Goal: Information Seeking & Learning: Find specific fact

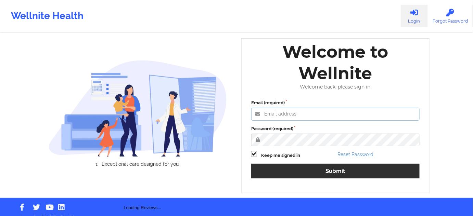
type input "[PERSON_NAME][EMAIL_ADDRESS][PERSON_NAME][DOMAIN_NAME]"
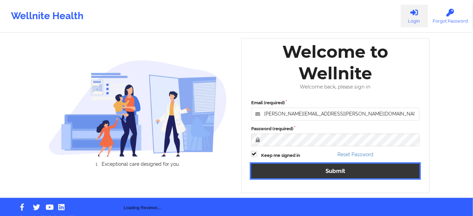
click at [302, 178] on button "Submit" at bounding box center [335, 171] width 168 height 15
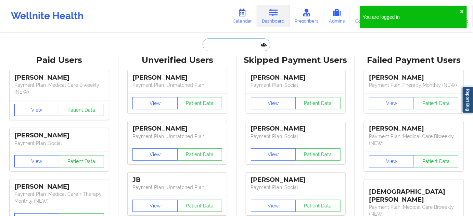
click at [240, 41] on input "text" at bounding box center [237, 44] width 68 height 13
paste input "[EMAIL_ADDRESS][DOMAIN_NAME]"
type input "[EMAIL_ADDRESS][DOMAIN_NAME]"
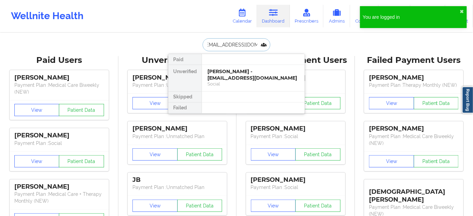
click at [232, 73] on div "[PERSON_NAME] - [EMAIL_ADDRESS][DOMAIN_NAME]" at bounding box center [253, 74] width 92 height 13
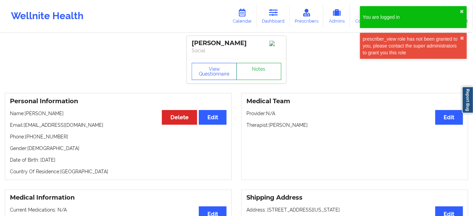
click at [255, 74] on link "Notes" at bounding box center [259, 71] width 45 height 17
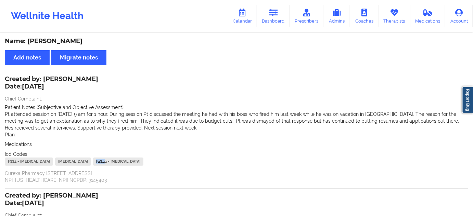
drag, startPoint x: 202, startPoint y: 161, endPoint x: 191, endPoint y: 162, distance: 11.3
click at [143, 162] on div "F43.22 - [MEDICAL_DATA]" at bounding box center [118, 162] width 50 height 8
copy div "F43.2"
drag, startPoint x: 195, startPoint y: 163, endPoint x: 187, endPoint y: 161, distance: 9.0
click at [187, 161] on div "F33.1 - [MEDICAL_DATA] [MEDICAL_DATA] F43.22 - [MEDICAL_DATA]" at bounding box center [236, 163] width 463 height 10
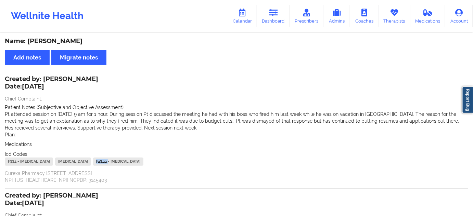
copy div "F43.22"
click at [276, 6] on link "Dashboard" at bounding box center [273, 16] width 33 height 23
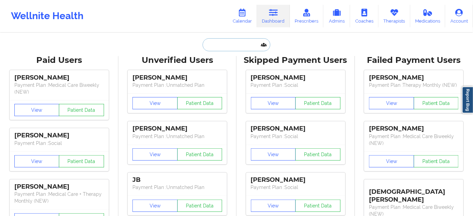
click at [234, 40] on input "text" at bounding box center [237, 44] width 68 height 13
paste input "[PERSON_NAME]"
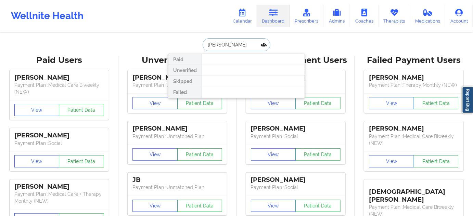
click at [206, 44] on input "[PERSON_NAME]" at bounding box center [237, 44] width 68 height 13
click at [240, 48] on input "[PERSON_NAME]" at bounding box center [237, 44] width 68 height 13
type input "[PERSON_NAME]"
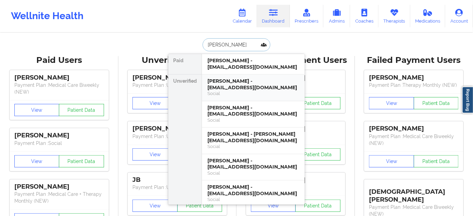
click at [249, 82] on div "[PERSON_NAME] - [EMAIL_ADDRESS][DOMAIN_NAME]" at bounding box center [253, 84] width 92 height 13
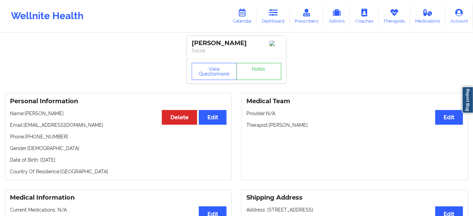
click at [41, 139] on p "Phone: [PHONE_NUMBER]" at bounding box center [118, 136] width 217 height 7
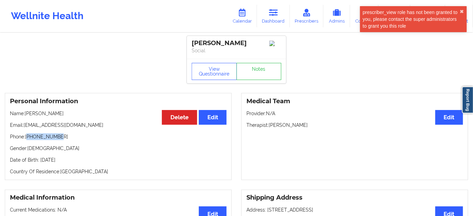
click at [41, 139] on p "Phone: [PHONE_NUMBER]" at bounding box center [118, 136] width 217 height 7
copy p "18138920087"
click at [271, 12] on icon at bounding box center [273, 13] width 9 height 8
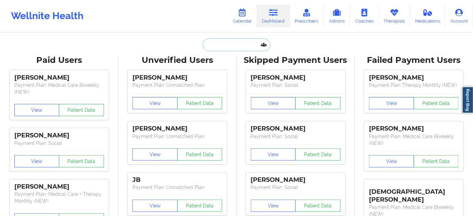
click at [240, 47] on input "text" at bounding box center [237, 44] width 68 height 13
paste input "[PERSON_NAME][US_STATE]"
type input "[PERSON_NAME][US_STATE]"
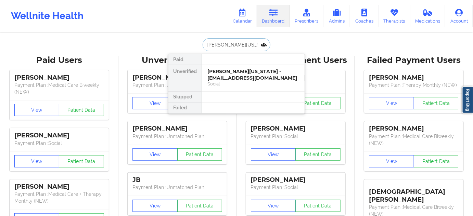
click at [234, 71] on div "[PERSON_NAME][US_STATE] - [EMAIL_ADDRESS][DOMAIN_NAME]" at bounding box center [253, 74] width 92 height 13
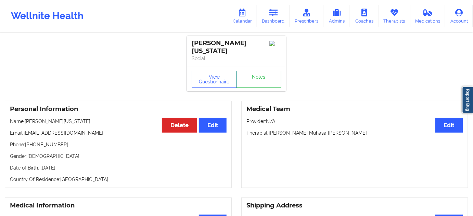
click at [241, 43] on div "[PERSON_NAME][US_STATE]" at bounding box center [237, 47] width 90 height 16
copy div "[US_STATE]"
drag, startPoint x: 285, startPoint y: 10, endPoint x: 258, endPoint y: 28, distance: 32.8
click at [285, 10] on link "Dashboard" at bounding box center [273, 16] width 33 height 23
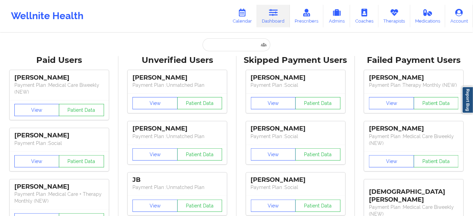
click at [251, 47] on input "text" at bounding box center [237, 44] width 68 height 13
paste input "[EMAIL_ADDRESS][DOMAIN_NAME]"
type input "[EMAIL_ADDRESS][DOMAIN_NAME]"
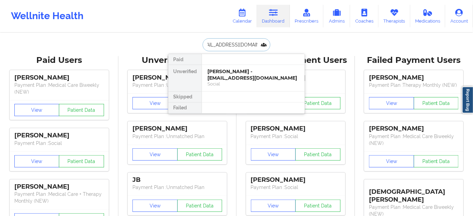
click at [237, 76] on div "[PERSON_NAME] - [EMAIL_ADDRESS][DOMAIN_NAME]" at bounding box center [253, 74] width 92 height 13
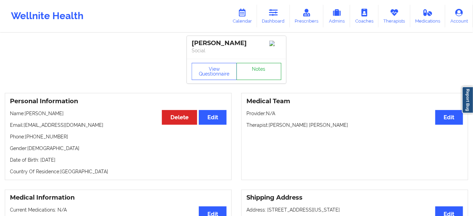
click at [257, 73] on link "Notes" at bounding box center [259, 71] width 45 height 17
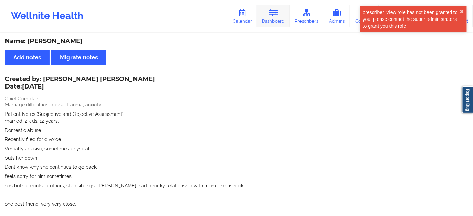
click at [268, 17] on link "Dashboard" at bounding box center [273, 16] width 33 height 23
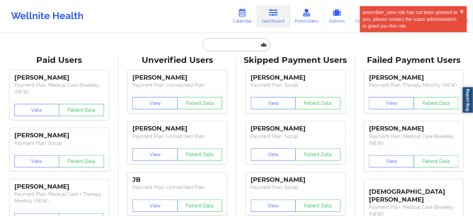
click at [250, 50] on input "text" at bounding box center [237, 44] width 68 height 13
type input "s"
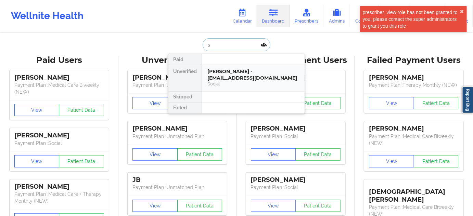
click at [237, 78] on div "[PERSON_NAME] - [EMAIL_ADDRESS][DOMAIN_NAME]" at bounding box center [253, 74] width 92 height 13
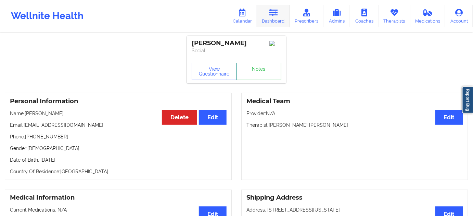
click at [267, 18] on link "Dashboard" at bounding box center [273, 16] width 33 height 23
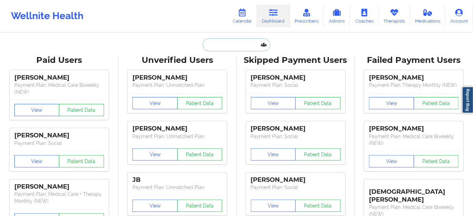
click at [225, 41] on input "text" at bounding box center [237, 44] width 68 height 13
paste input "[EMAIL_ADDRESS][DOMAIN_NAME]"
type input "[EMAIL_ADDRESS][DOMAIN_NAME]"
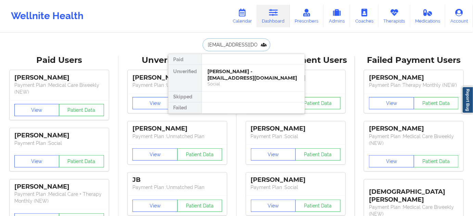
click at [226, 76] on div "[PERSON_NAME] - [EMAIL_ADDRESS][DOMAIN_NAME]" at bounding box center [253, 74] width 92 height 13
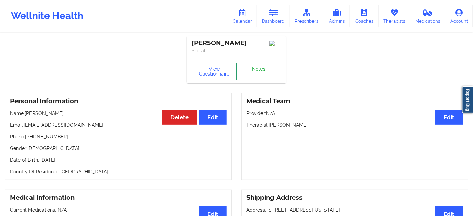
click at [262, 73] on link "Notes" at bounding box center [259, 71] width 45 height 17
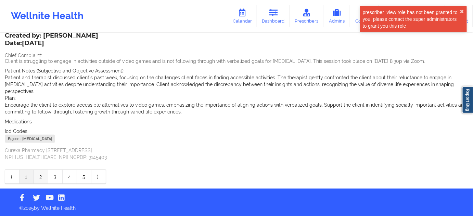
click at [37, 178] on link "2" at bounding box center [41, 177] width 14 height 14
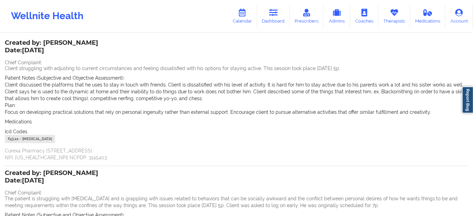
scroll to position [41, 0]
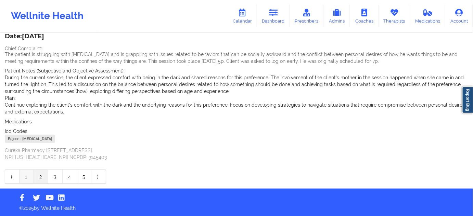
click at [26, 179] on link "1" at bounding box center [27, 177] width 14 height 14
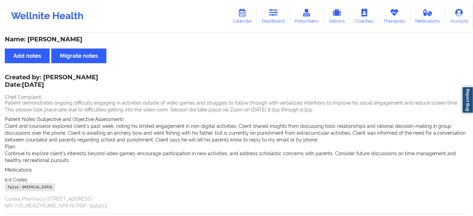
scroll to position [0, 0]
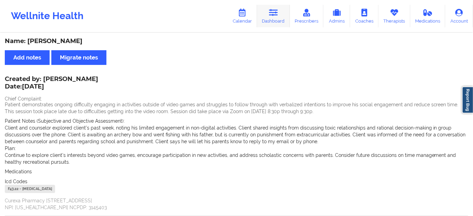
click at [275, 11] on icon at bounding box center [273, 13] width 9 height 8
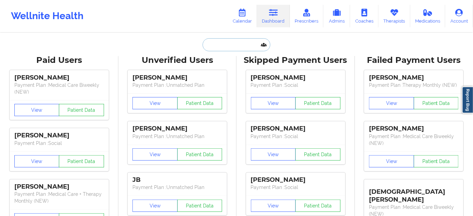
click at [237, 46] on input "text" at bounding box center [237, 44] width 68 height 13
paste input "[PERSON_NAME][EMAIL_ADDRESS][PERSON_NAME][DOMAIN_NAME]"
type input "[PERSON_NAME][EMAIL_ADDRESS][PERSON_NAME][DOMAIN_NAME]"
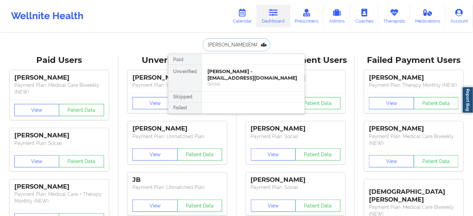
scroll to position [0, 16]
click at [241, 71] on div "Curtis Mayes - [EMAIL_ADDRESS][PERSON_NAME][DOMAIN_NAME]" at bounding box center [253, 74] width 92 height 13
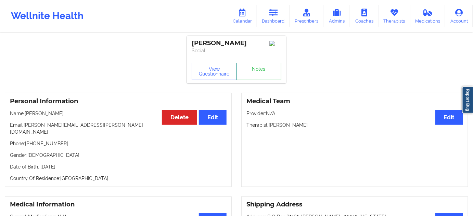
click at [201, 42] on div "[PERSON_NAME]" at bounding box center [237, 43] width 90 height 8
click at [200, 42] on div "[PERSON_NAME]" at bounding box center [237, 43] width 90 height 8
copy div "[PERSON_NAME]"
click at [228, 72] on button "View Questionnaire" at bounding box center [214, 71] width 45 height 17
drag, startPoint x: 270, startPoint y: 127, endPoint x: 309, endPoint y: 129, distance: 39.4
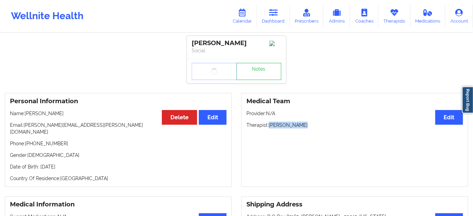
click at [308, 127] on p "Therapist: [PERSON_NAME]" at bounding box center [354, 125] width 217 height 7
copy p "[PERSON_NAME]"
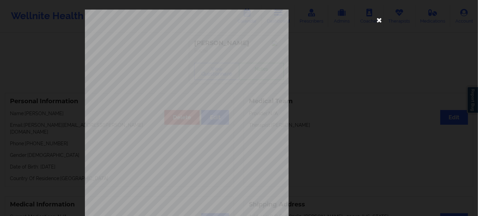
click at [375, 20] on icon at bounding box center [379, 19] width 11 height 11
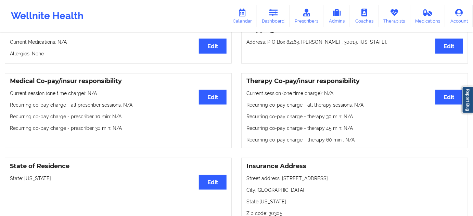
scroll to position [228, 0]
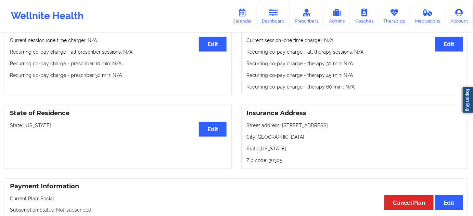
drag, startPoint x: 281, startPoint y: 121, endPoint x: 355, endPoint y: 115, distance: 74.2
click at [355, 115] on div "Insurance Address Street address: [STREET_ADDRESS][GEOGRAPHIC_DATA]: [US_STATE]…" at bounding box center [354, 137] width 227 height 64
copy p "[STREET_ADDRESS]"
click at [265, 134] on p "City: [GEOGRAPHIC_DATA]" at bounding box center [354, 137] width 217 height 7
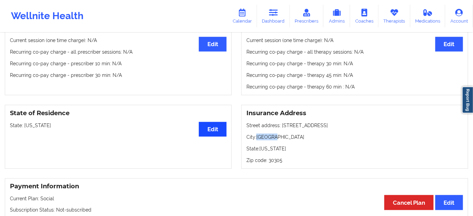
copy p "[GEOGRAPHIC_DATA]"
click at [277, 157] on p "Zip code: 30305" at bounding box center [354, 160] width 217 height 7
copy p "30305"
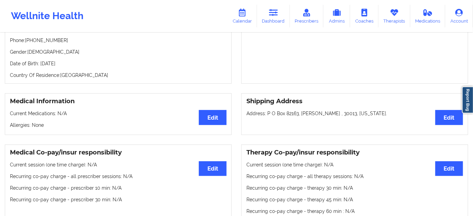
scroll to position [0, 0]
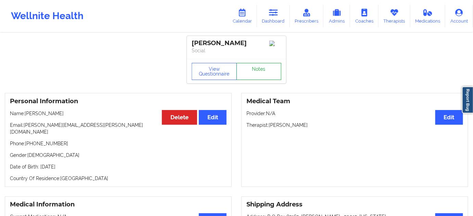
click at [246, 74] on link "Notes" at bounding box center [259, 71] width 45 height 17
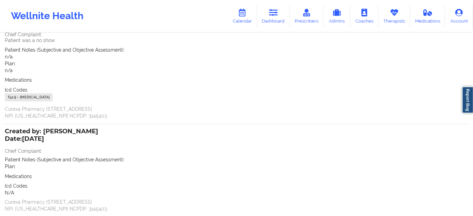
scroll to position [104, 0]
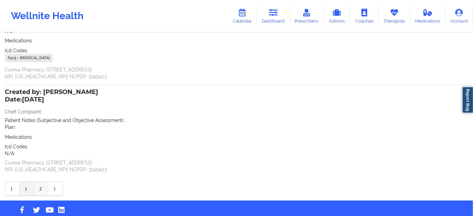
click at [42, 189] on link "2" at bounding box center [41, 189] width 14 height 14
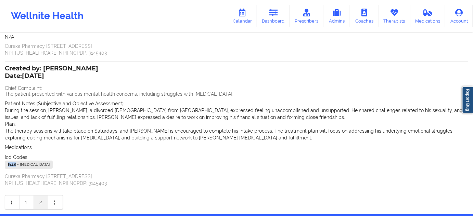
drag, startPoint x: 16, startPoint y: 166, endPoint x: 2, endPoint y: 166, distance: 14.0
click at [2, 166] on div "Name: [PERSON_NAME] Add notes Migrate notes Created by: [PERSON_NAME] Date: [DA…" at bounding box center [236, 72] width 473 height 285
copy div "F41.9"
click at [288, 14] on link "Dashboard" at bounding box center [273, 16] width 33 height 23
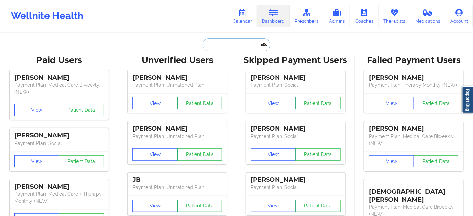
click at [248, 47] on input "text" at bounding box center [237, 44] width 68 height 13
paste input "[PERSON_NAME]"
type input "[PERSON_NAME]"
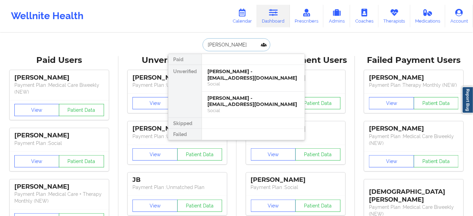
click at [231, 76] on div "[PERSON_NAME] - [EMAIL_ADDRESS][DOMAIN_NAME]" at bounding box center [253, 74] width 92 height 13
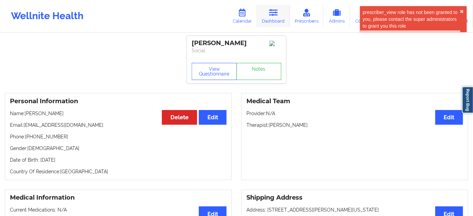
click at [271, 14] on icon at bounding box center [273, 13] width 9 height 8
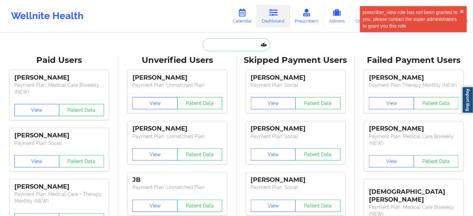
click at [242, 44] on input "text" at bounding box center [237, 44] width 68 height 13
paste input "[PERSON_NAME]"
type input "[PERSON_NAME]"
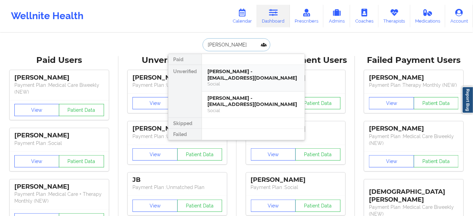
click at [230, 77] on div "[PERSON_NAME] - [EMAIL_ADDRESS][DOMAIN_NAME]" at bounding box center [253, 74] width 92 height 13
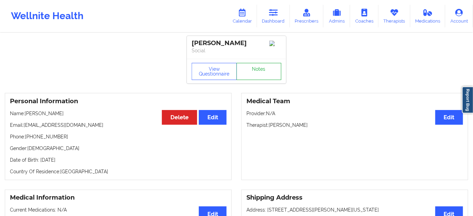
click at [257, 80] on link "Notes" at bounding box center [259, 71] width 45 height 17
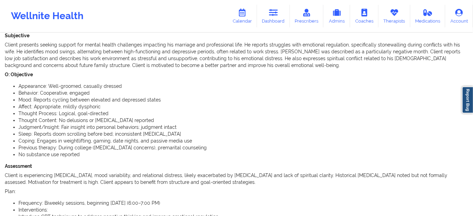
scroll to position [98, 0]
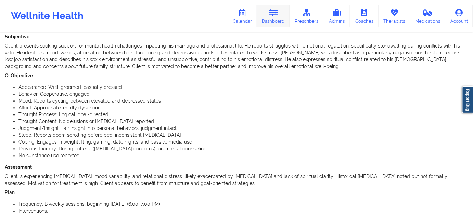
click at [263, 19] on link "Dashboard" at bounding box center [273, 16] width 33 height 23
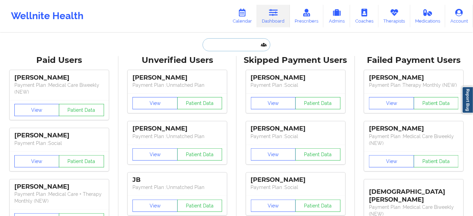
click at [243, 50] on input "text" at bounding box center [237, 44] width 68 height 13
paste input "[PERSON_NAME]"
type input "[PERSON_NAME]"
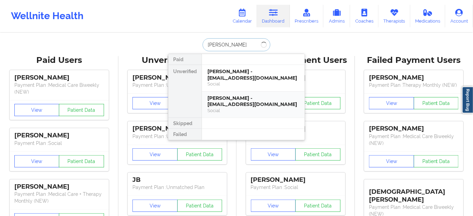
click at [238, 95] on div "[PERSON_NAME] - [EMAIL_ADDRESS][DOMAIN_NAME]" at bounding box center [253, 101] width 92 height 13
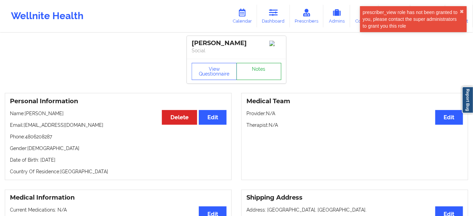
click at [257, 74] on link "Notes" at bounding box center [259, 71] width 45 height 17
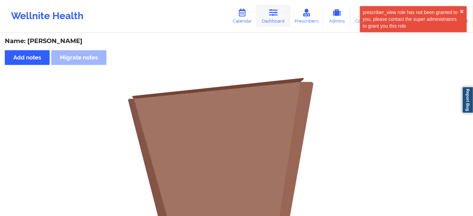
click at [267, 22] on link "Dashboard" at bounding box center [273, 16] width 33 height 23
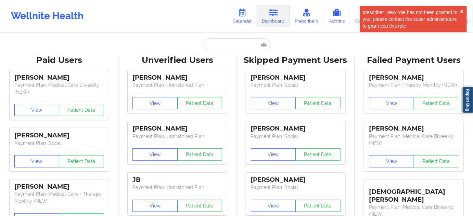
drag, startPoint x: 255, startPoint y: 36, endPoint x: 253, endPoint y: 42, distance: 7.1
click at [250, 47] on input "text" at bounding box center [237, 44] width 68 height 13
paste input "[PERSON_NAME]"
type input "[PERSON_NAME]"
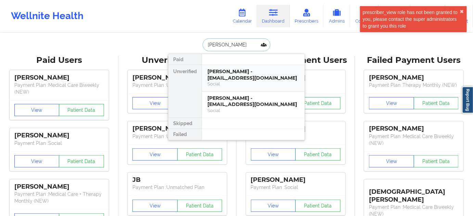
click at [242, 74] on div "[PERSON_NAME] - [EMAIL_ADDRESS][DOMAIN_NAME]" at bounding box center [253, 74] width 92 height 13
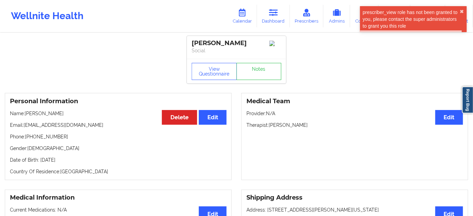
click at [202, 45] on div "[PERSON_NAME]" at bounding box center [237, 43] width 90 height 8
click at [230, 45] on div "[PERSON_NAME]" at bounding box center [237, 43] width 90 height 8
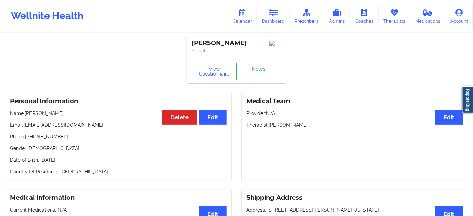
click at [196, 42] on div "[PERSON_NAME]" at bounding box center [237, 43] width 90 height 8
click at [238, 43] on div "[PERSON_NAME]" at bounding box center [237, 43] width 90 height 8
drag, startPoint x: 23, startPoint y: 126, endPoint x: 85, endPoint y: 124, distance: 62.3
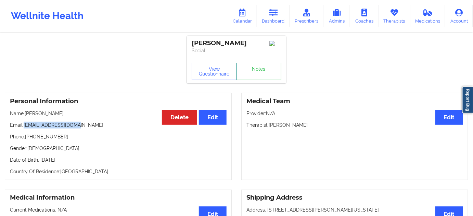
click at [85, 124] on div "Personal Information Edit Delete Name: [PERSON_NAME] Email: [EMAIL_ADDRESS][DOM…" at bounding box center [118, 136] width 227 height 87
drag, startPoint x: 27, startPoint y: 139, endPoint x: 66, endPoint y: 138, distance: 39.1
click at [66, 138] on p "Phone: [PHONE_NUMBER]" at bounding box center [118, 136] width 217 height 7
click at [276, 19] on link "Dashboard" at bounding box center [273, 16] width 33 height 23
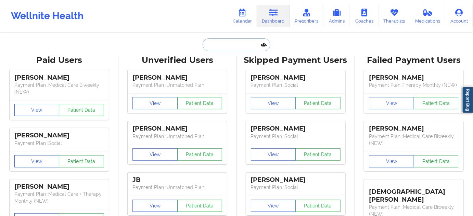
click at [252, 49] on input "text" at bounding box center [237, 44] width 68 height 13
paste input "[EMAIL_ADDRESS][DOMAIN_NAME]"
type input "[EMAIL_ADDRESS][DOMAIN_NAME]"
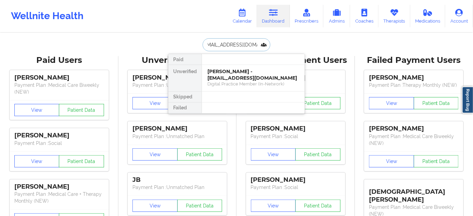
click at [233, 73] on div "[PERSON_NAME] - [EMAIL_ADDRESS][DOMAIN_NAME]" at bounding box center [253, 74] width 92 height 13
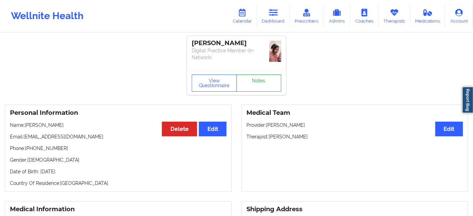
click at [252, 75] on link "Notes" at bounding box center [259, 83] width 45 height 17
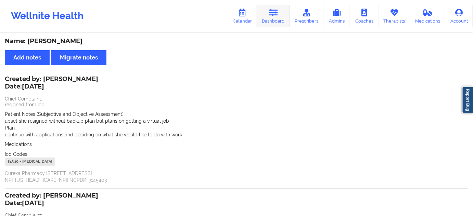
click at [272, 14] on icon at bounding box center [273, 13] width 9 height 8
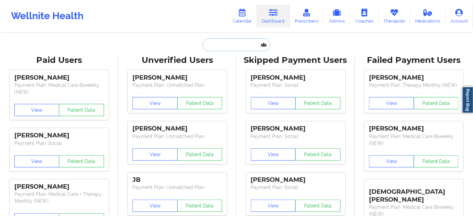
click at [248, 44] on input "text" at bounding box center [237, 44] width 68 height 13
paste input "[PERSON_NAME]"
type input "[PERSON_NAME]"
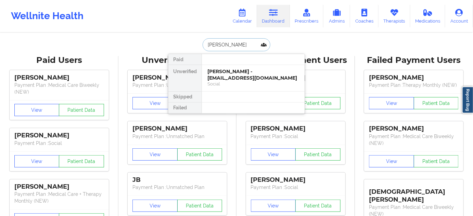
click at [240, 77] on div "[PERSON_NAME] - [EMAIL_ADDRESS][DOMAIN_NAME]" at bounding box center [253, 74] width 92 height 13
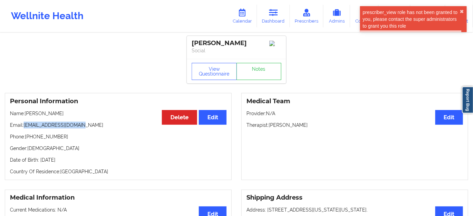
drag, startPoint x: 25, startPoint y: 127, endPoint x: 94, endPoint y: 126, distance: 69.5
click at [88, 128] on p "Email: [EMAIL_ADDRESS][DOMAIN_NAME]" at bounding box center [118, 125] width 217 height 7
click at [278, 16] on icon at bounding box center [273, 13] width 9 height 8
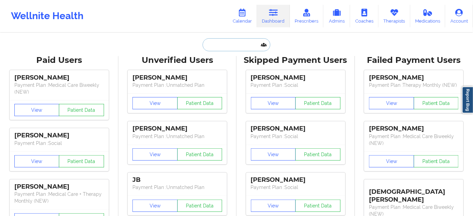
click at [245, 43] on input "text" at bounding box center [237, 44] width 68 height 13
paste input "[PERSON_NAME][EMAIL_ADDRESS][DOMAIN_NAME]"
type input "[PERSON_NAME][EMAIL_ADDRESS][DOMAIN_NAME]"
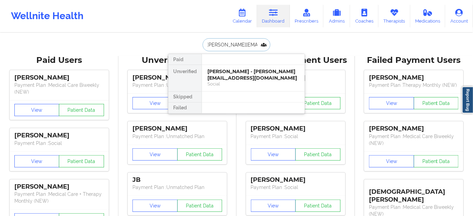
click at [230, 73] on div "[PERSON_NAME] - [PERSON_NAME][EMAIL_ADDRESS][DOMAIN_NAME]" at bounding box center [253, 74] width 92 height 13
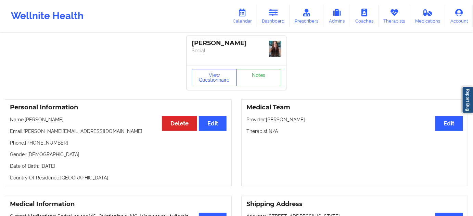
click at [268, 71] on link "Notes" at bounding box center [259, 77] width 45 height 17
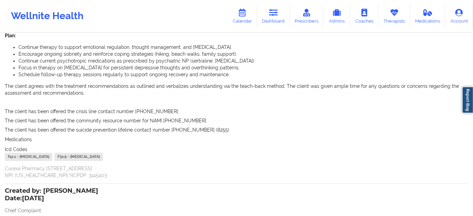
scroll to position [1493, 0]
click at [275, 13] on icon at bounding box center [273, 13] width 9 height 8
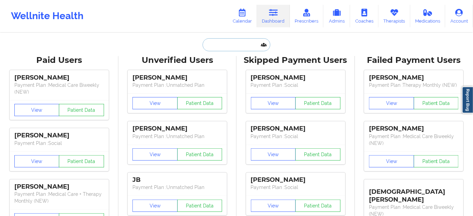
click at [243, 44] on input "text" at bounding box center [237, 44] width 68 height 13
paste input "[EMAIL_ADDRESS][DOMAIN_NAME]"
type input "[EMAIL_ADDRESS][DOMAIN_NAME]"
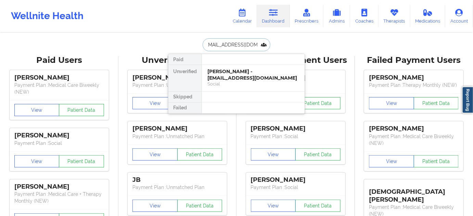
click at [229, 72] on div "[PERSON_NAME] - [EMAIL_ADDRESS][DOMAIN_NAME]" at bounding box center [253, 74] width 92 height 13
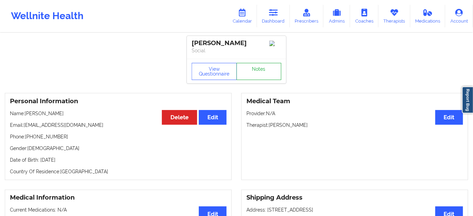
click at [253, 73] on link "Notes" at bounding box center [259, 71] width 45 height 17
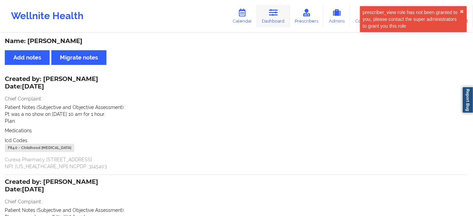
click at [274, 17] on link "Dashboard" at bounding box center [273, 16] width 33 height 23
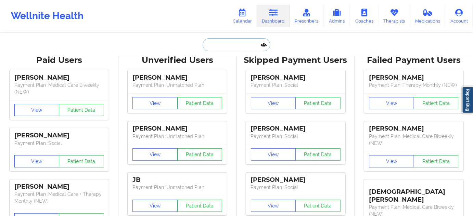
click at [237, 45] on input "text" at bounding box center [237, 44] width 68 height 13
paste input "[EMAIL_ADDRESS][DOMAIN_NAME]"
type input "[EMAIL_ADDRESS][DOMAIN_NAME]"
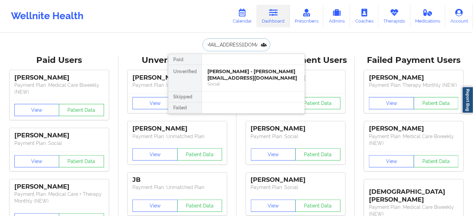
click at [233, 77] on div "[PERSON_NAME] - [PERSON_NAME][EMAIL_ADDRESS][DOMAIN_NAME]" at bounding box center [253, 74] width 92 height 13
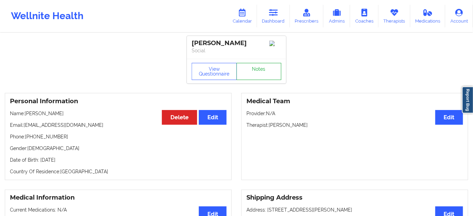
click at [254, 79] on link "Notes" at bounding box center [259, 71] width 45 height 17
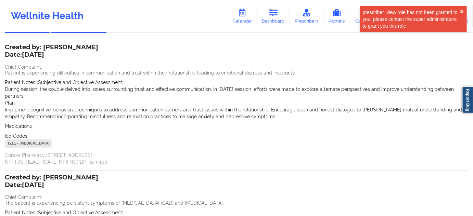
scroll to position [41, 0]
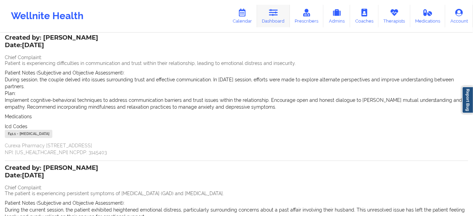
click at [280, 19] on link "Dashboard" at bounding box center [273, 16] width 33 height 23
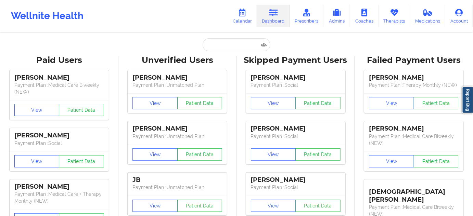
click at [237, 44] on input "text" at bounding box center [237, 44] width 68 height 13
paste input "[EMAIL_ADDRESS][DOMAIN_NAME]"
type input "[EMAIL_ADDRESS][DOMAIN_NAME]"
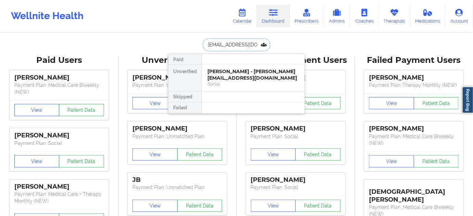
scroll to position [0, 2]
click at [232, 74] on div "[PERSON_NAME] - [EMAIL_ADDRESS][DOMAIN_NAME]" at bounding box center [253, 74] width 92 height 13
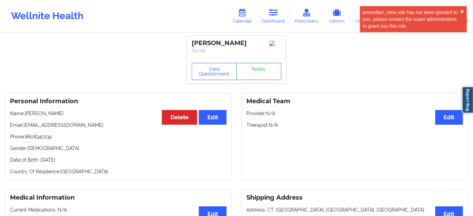
click at [252, 77] on link "Notes" at bounding box center [259, 71] width 45 height 17
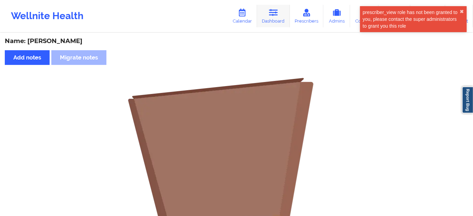
click at [274, 19] on link "Dashboard" at bounding box center [273, 16] width 33 height 23
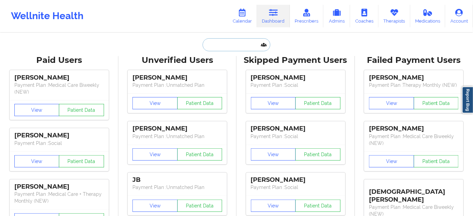
click at [238, 49] on input "text" at bounding box center [237, 44] width 68 height 13
paste input "[EMAIL_ADDRESS][DOMAIN_NAME]"
type input "[EMAIL_ADDRESS][DOMAIN_NAME]"
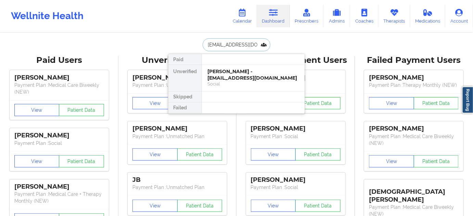
scroll to position [0, 2]
click at [229, 76] on div "[PERSON_NAME] - [EMAIL_ADDRESS][DOMAIN_NAME]" at bounding box center [253, 74] width 92 height 13
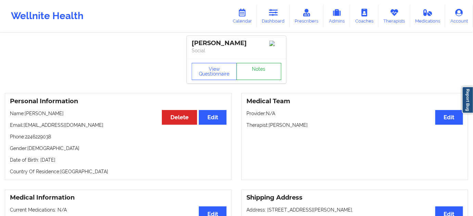
click at [263, 72] on link "Notes" at bounding box center [259, 71] width 45 height 17
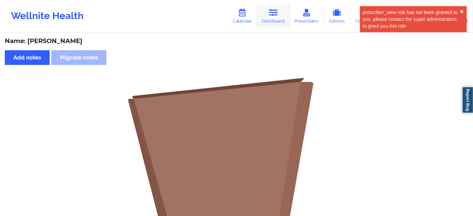
click at [274, 15] on icon at bounding box center [273, 13] width 9 height 8
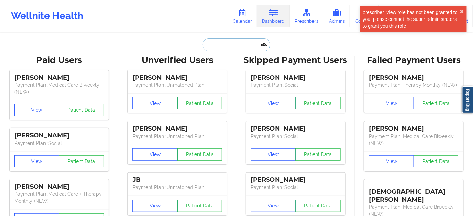
click at [235, 43] on input "text" at bounding box center [237, 44] width 68 height 13
paste input "[EMAIL_ADDRESS][DOMAIN_NAME]"
type input "[EMAIL_ADDRESS][DOMAIN_NAME]"
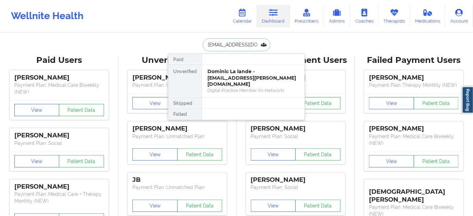
click at [229, 75] on div "Dominic La lande - [EMAIL_ADDRESS][PERSON_NAME][DOMAIN_NAME]" at bounding box center [253, 77] width 92 height 19
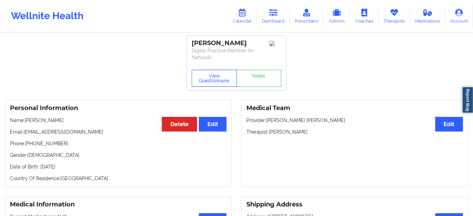
click at [228, 78] on button "View Questionnaire" at bounding box center [214, 78] width 45 height 17
drag, startPoint x: 270, startPoint y: 132, endPoint x: 316, endPoint y: 133, distance: 46.2
click at [314, 132] on p "Therapist: [PERSON_NAME]" at bounding box center [354, 132] width 217 height 7
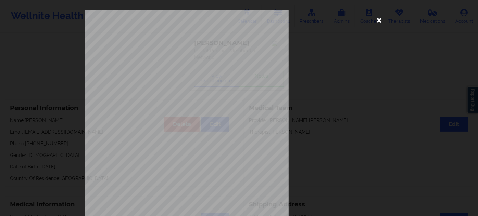
click at [376, 19] on icon at bounding box center [379, 19] width 11 height 11
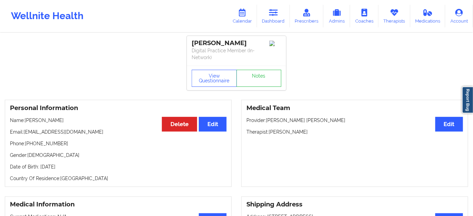
click at [235, 44] on div "[PERSON_NAME]" at bounding box center [237, 43] width 90 height 8
drag, startPoint x: 192, startPoint y: 42, endPoint x: 257, endPoint y: 45, distance: 65.1
click at [257, 45] on div "[PERSON_NAME]" at bounding box center [237, 43] width 90 height 8
click at [265, 81] on link "Notes" at bounding box center [259, 78] width 45 height 17
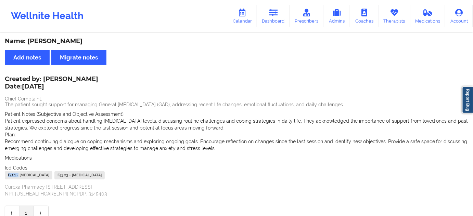
drag, startPoint x: 18, startPoint y: 174, endPoint x: 3, endPoint y: 176, distance: 14.5
click at [3, 176] on div "Name: [PERSON_NAME] Add notes Migrate notes Created by: [PERSON_NAME] Date: [DA…" at bounding box center [236, 130] width 473 height 192
drag, startPoint x: 88, startPoint y: 175, endPoint x: 77, endPoint y: 175, distance: 11.6
click at [77, 175] on div "F43.23 - [MEDICAL_DATA]" at bounding box center [79, 175] width 50 height 8
click at [274, 18] on link "Dashboard" at bounding box center [273, 16] width 33 height 23
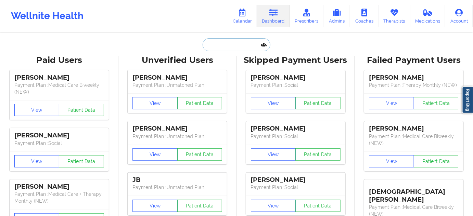
click at [242, 46] on input "text" at bounding box center [237, 44] width 68 height 13
type input "s"
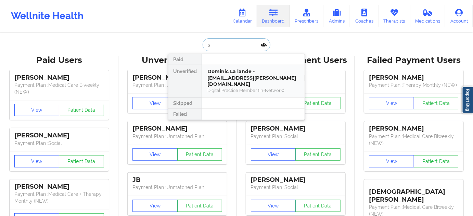
click at [237, 68] on div "Dominic La lande - [EMAIL_ADDRESS][PERSON_NAME][DOMAIN_NAME]" at bounding box center [253, 77] width 92 height 19
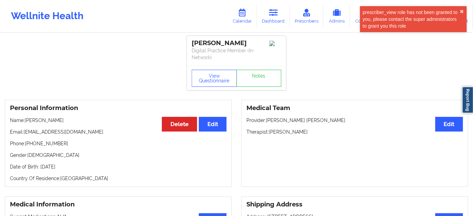
click at [35, 143] on p "Phone: [PHONE_NUMBER]" at bounding box center [118, 143] width 217 height 7
click at [267, 18] on link "Dashboard" at bounding box center [273, 16] width 33 height 23
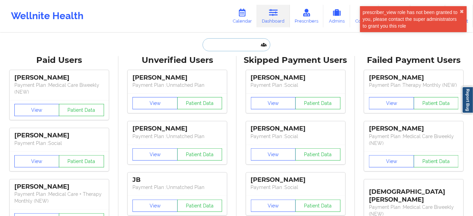
click at [238, 44] on input "text" at bounding box center [237, 44] width 68 height 13
paste input "[EMAIL_ADDRESS][DOMAIN_NAME]"
type input "[EMAIL_ADDRESS][DOMAIN_NAME]"
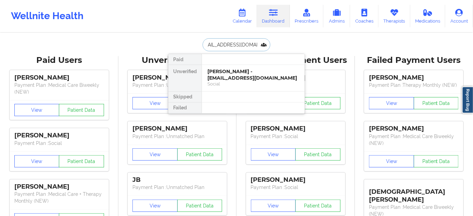
click at [226, 76] on div "[PERSON_NAME] - [EMAIL_ADDRESS][DOMAIN_NAME]" at bounding box center [253, 74] width 92 height 13
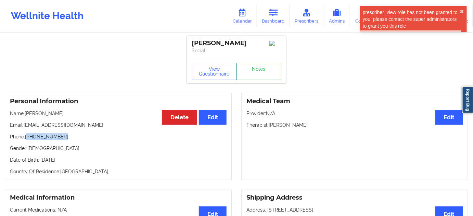
drag, startPoint x: 29, startPoint y: 140, endPoint x: 70, endPoint y: 138, distance: 41.1
click at [70, 138] on p "Phone: [PHONE_NUMBER]" at bounding box center [118, 136] width 217 height 7
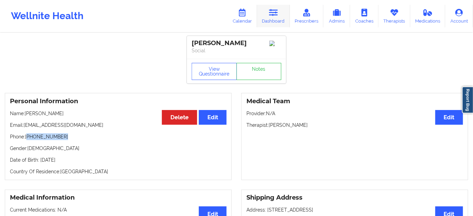
click at [277, 15] on icon at bounding box center [273, 13] width 9 height 8
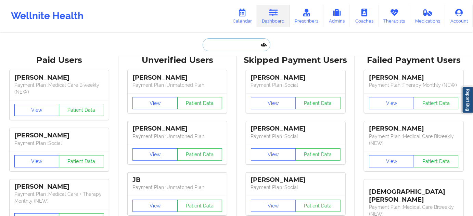
click at [231, 46] on input "text" at bounding box center [237, 44] width 68 height 13
paste input "[EMAIL_ADDRESS][DOMAIN_NAME]"
type input "[EMAIL_ADDRESS][DOMAIN_NAME]"
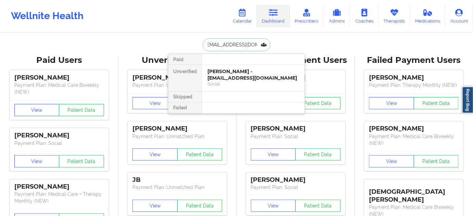
click at [232, 74] on div "[PERSON_NAME] - [EMAIL_ADDRESS][DOMAIN_NAME]" at bounding box center [253, 74] width 92 height 13
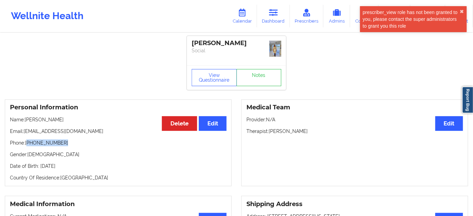
drag, startPoint x: 28, startPoint y: 141, endPoint x: 73, endPoint y: 141, distance: 44.8
click at [73, 141] on p "Phone: [PHONE_NUMBER]" at bounding box center [118, 143] width 217 height 7
click at [266, 17] on link "Dashboard" at bounding box center [273, 16] width 33 height 23
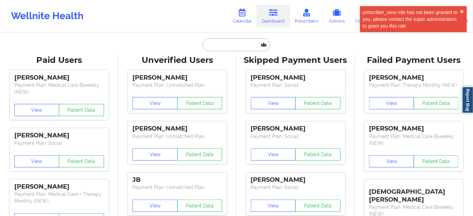
click at [228, 45] on input "text" at bounding box center [237, 44] width 68 height 13
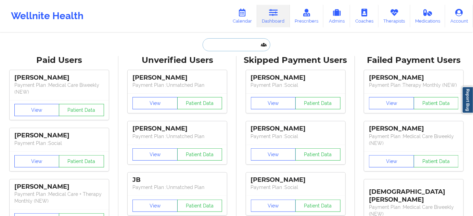
paste input "[EMAIL_ADDRESS][DOMAIN_NAME]"
type input "[EMAIL_ADDRESS][DOMAIN_NAME]"
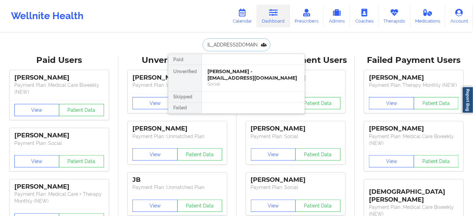
click at [222, 74] on div "[PERSON_NAME] - [EMAIL_ADDRESS][DOMAIN_NAME]" at bounding box center [253, 74] width 92 height 13
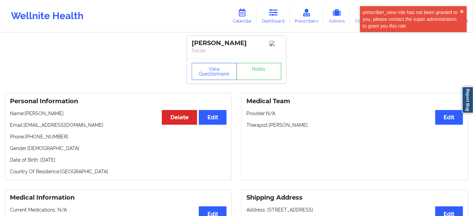
drag, startPoint x: 270, startPoint y: 126, endPoint x: 318, endPoint y: 124, distance: 47.3
click at [318, 124] on p "Therapist: [PERSON_NAME]" at bounding box center [354, 125] width 217 height 7
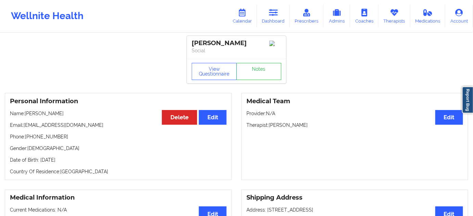
click at [216, 43] on div "[PERSON_NAME]" at bounding box center [237, 43] width 90 height 8
drag, startPoint x: 249, startPoint y: 44, endPoint x: 188, endPoint y: 43, distance: 60.9
click at [188, 43] on div "[PERSON_NAME] Social" at bounding box center [236, 47] width 99 height 23
click at [255, 75] on link "Notes" at bounding box center [259, 71] width 45 height 17
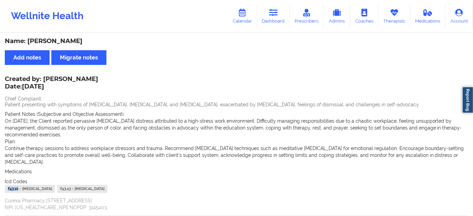
drag, startPoint x: 18, startPoint y: 190, endPoint x: 32, endPoint y: 188, distance: 13.9
click at [3, 190] on div "Name: [PERSON_NAME] Add notes Migrate notes Created by: [PERSON_NAME] Date: [DA…" at bounding box center [236, 209] width 473 height 350
drag, startPoint x: 117, startPoint y: 190, endPoint x: 103, endPoint y: 190, distance: 14.4
click at [103, 190] on div "F43.23 - [MEDICAL_DATA]" at bounding box center [82, 189] width 50 height 8
click at [275, 16] on icon at bounding box center [273, 13] width 9 height 8
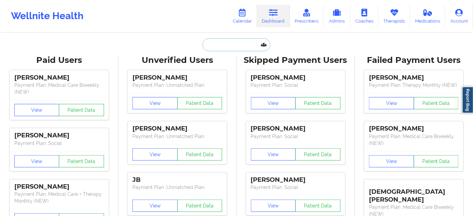
click at [224, 45] on input "text" at bounding box center [237, 44] width 68 height 13
paste input "[EMAIL_ADDRESS][DOMAIN_NAME]"
type input "[EMAIL_ADDRESS][DOMAIN_NAME]"
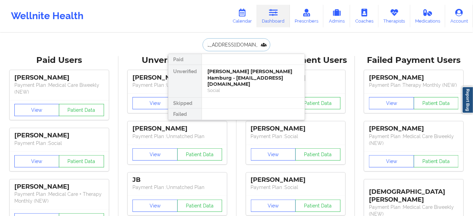
click at [230, 78] on div "[PERSON_NAME] [PERSON_NAME] Hamburg - [EMAIL_ADDRESS][DOMAIN_NAME]" at bounding box center [253, 77] width 92 height 19
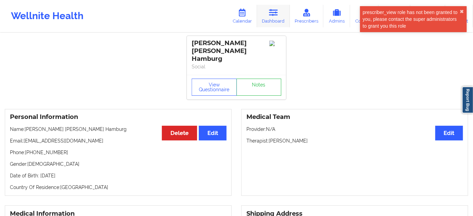
click at [272, 19] on link "Dashboard" at bounding box center [273, 16] width 33 height 23
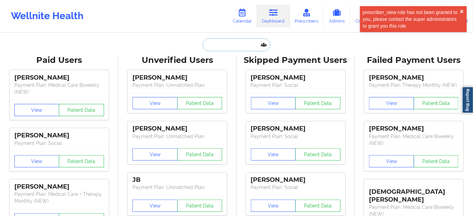
click at [227, 44] on input "text" at bounding box center [237, 44] width 68 height 13
paste input "[EMAIL_ADDRESS][DOMAIN_NAME]"
type input "[EMAIL_ADDRESS][DOMAIN_NAME]"
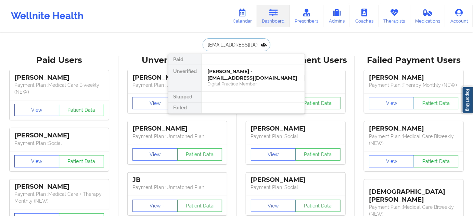
click at [230, 75] on div "[PERSON_NAME] - [EMAIL_ADDRESS][DOMAIN_NAME]" at bounding box center [253, 74] width 92 height 13
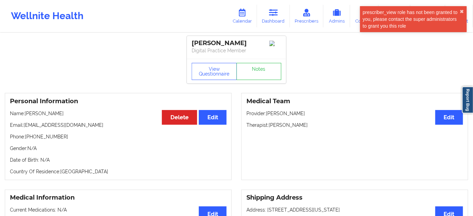
drag, startPoint x: 269, startPoint y: 129, endPoint x: 318, endPoint y: 127, distance: 49.7
click at [318, 127] on p "Therapist: [PERSON_NAME]" at bounding box center [354, 125] width 217 height 7
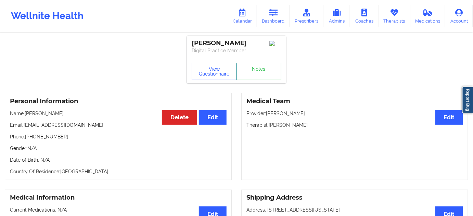
click at [219, 76] on button "View Questionnaire" at bounding box center [214, 71] width 45 height 17
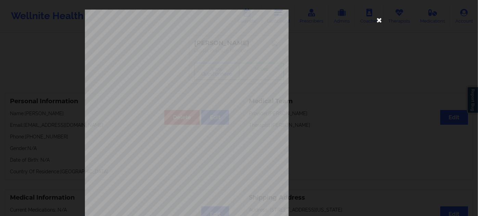
click at [379, 17] on icon at bounding box center [379, 19] width 11 height 11
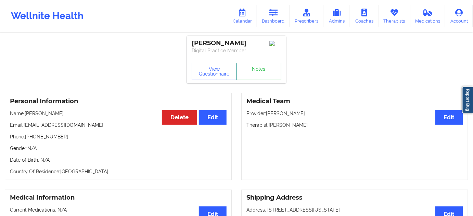
drag, startPoint x: 192, startPoint y: 40, endPoint x: 251, endPoint y: 41, distance: 59.6
click at [251, 41] on div "[PERSON_NAME]" at bounding box center [237, 43] width 90 height 8
click at [224, 75] on button "View Questionnaire" at bounding box center [214, 71] width 45 height 17
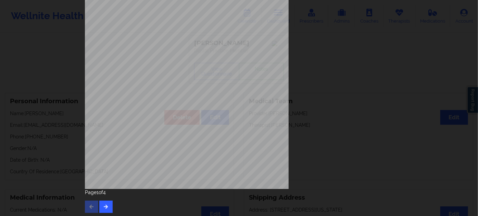
scroll to position [110, 0]
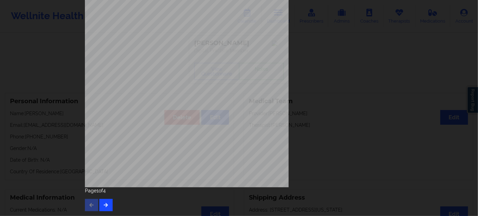
click at [110, 204] on div "Page 1 of 4" at bounding box center [239, 200] width 308 height 24
click at [107, 205] on button "button" at bounding box center [105, 205] width 13 height 12
click at [109, 206] on button "button" at bounding box center [105, 205] width 13 height 12
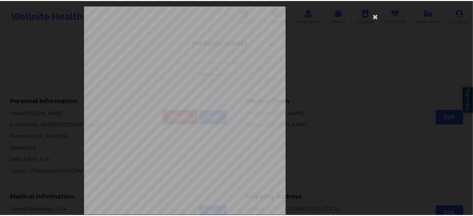
scroll to position [0, 0]
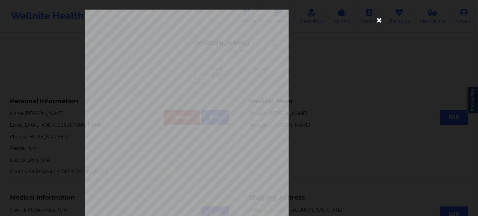
click at [381, 20] on icon at bounding box center [379, 19] width 11 height 11
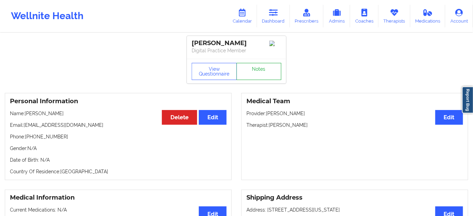
click at [269, 74] on link "Notes" at bounding box center [259, 71] width 45 height 17
